Goal: Navigation & Orientation: Find specific page/section

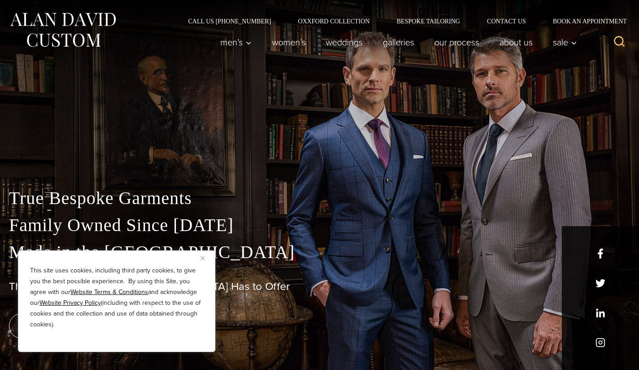
click at [203, 259] on img "Close" at bounding box center [203, 258] width 4 height 4
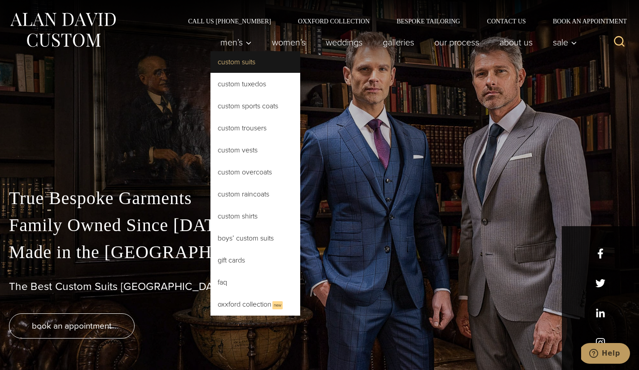
click at [235, 60] on link "Custom Suits" at bounding box center [256, 62] width 90 height 22
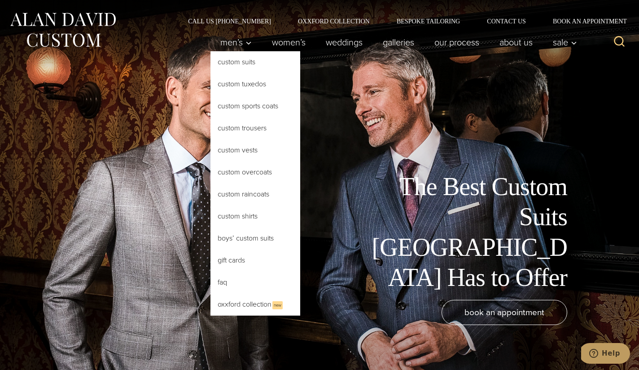
click at [233, 64] on link "Custom Suits" at bounding box center [256, 62] width 90 height 22
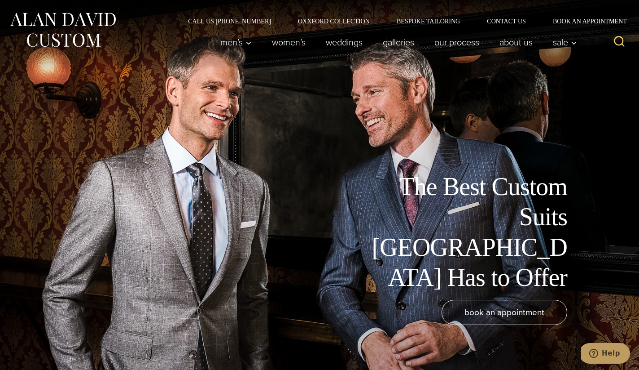
click at [330, 23] on link "Oxxford Collection" at bounding box center [334, 21] width 99 height 6
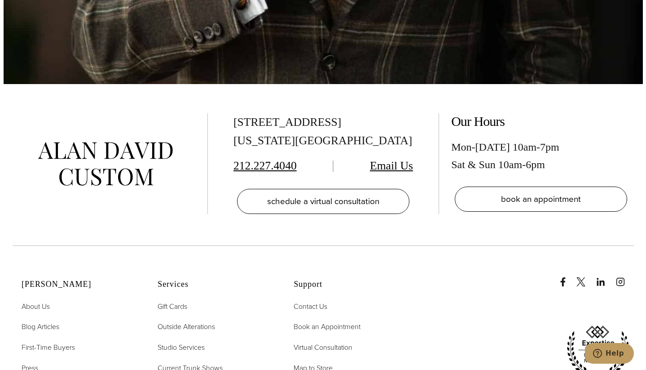
scroll to position [3537, 0]
